Goal: Find specific page/section: Find specific page/section

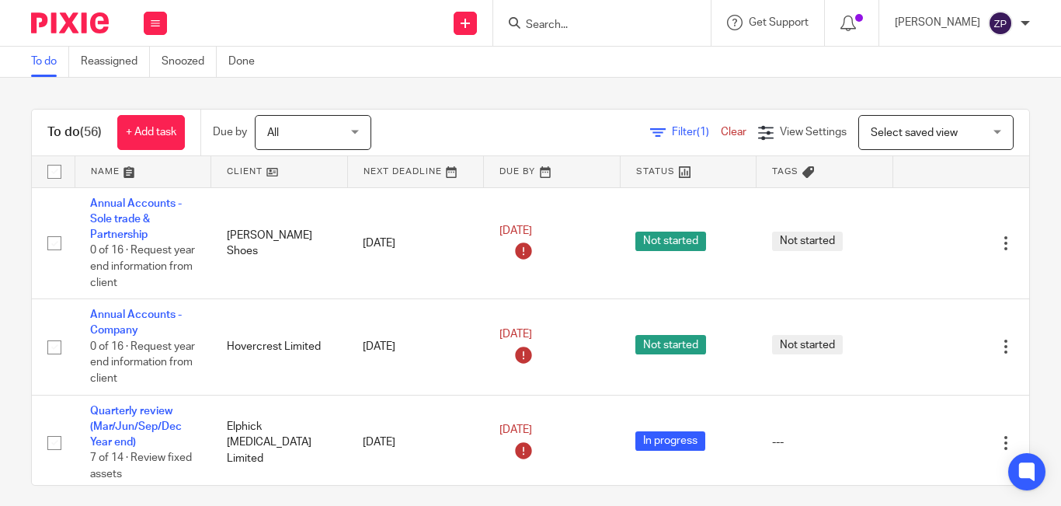
click at [603, 26] on input "Search" at bounding box center [594, 26] width 140 height 14
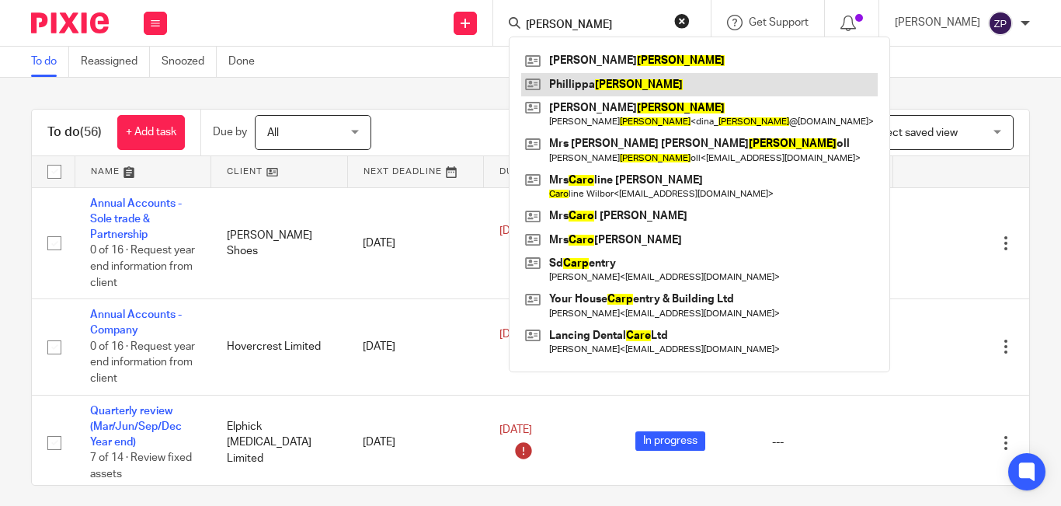
type input "carr"
click at [603, 82] on link at bounding box center [699, 84] width 357 height 23
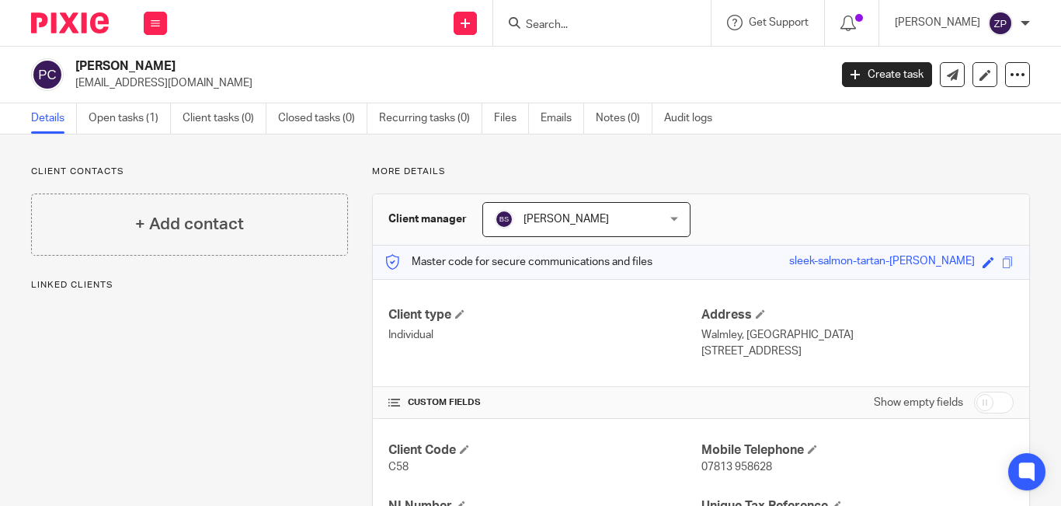
click at [52, 26] on img at bounding box center [70, 22] width 78 height 21
